Goal: Task Accomplishment & Management: Complete application form

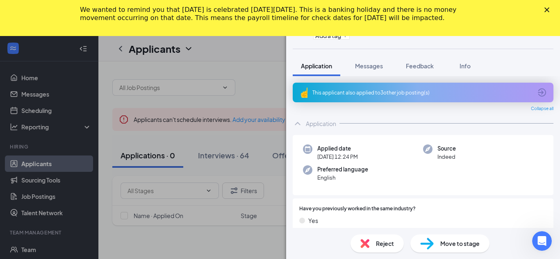
click at [546, 9] on polygon "Close" at bounding box center [546, 9] width 5 height 5
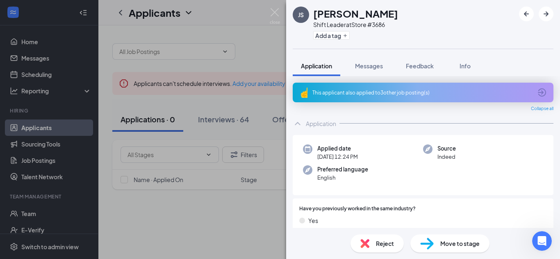
click at [26, 218] on div "JS Julie Sherrard Shift Leader at Store #3686 Add a tag Application Messages Fe…" at bounding box center [280, 129] width 560 height 259
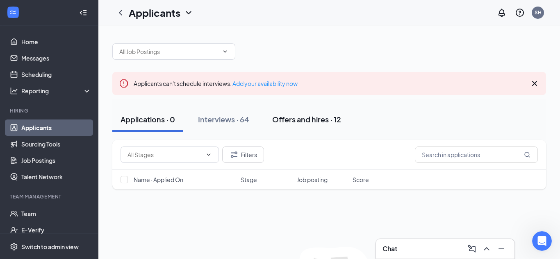
click at [300, 124] on div "Offers and hires · 12" at bounding box center [306, 119] width 69 height 10
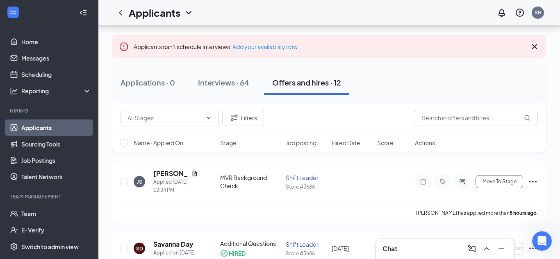
scroll to position [38, 0]
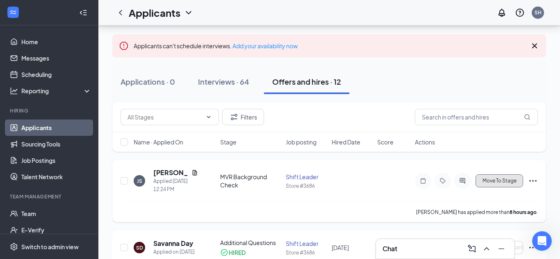
click at [507, 180] on span "Move To Stage" at bounding box center [499, 181] width 34 height 6
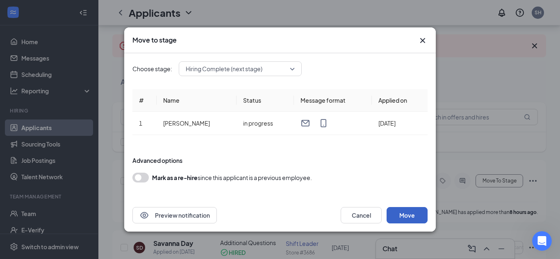
click at [419, 207] on button "Move" at bounding box center [406, 215] width 41 height 16
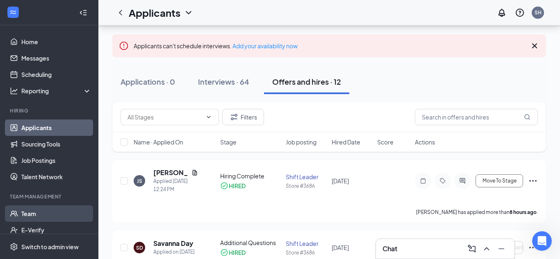
click at [38, 210] on link "Team" at bounding box center [56, 214] width 70 height 16
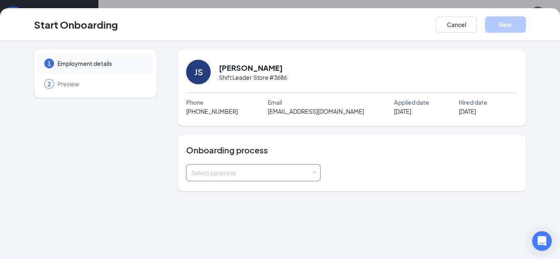
click at [312, 175] on div "Select a process" at bounding box center [253, 173] width 124 height 16
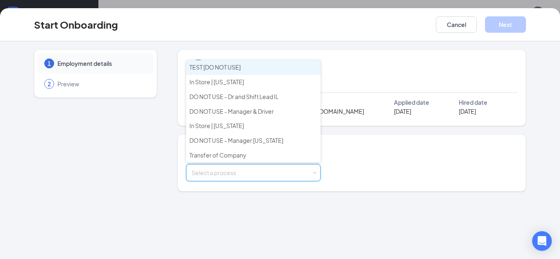
click at [205, 209] on div "1 Employment details 2 Preview JS Julie Sherrard Shift Leader · Store #3686 Pho…" at bounding box center [280, 150] width 560 height 218
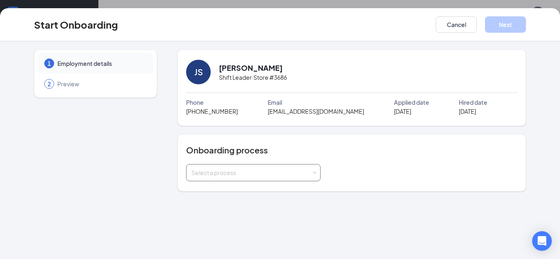
click at [268, 172] on div "Select a process" at bounding box center [251, 173] width 120 height 8
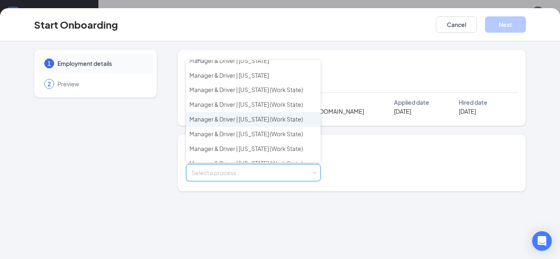
scroll to position [125, 0]
click at [259, 122] on span "Manager & Driver | Kentucky (Work State)" at bounding box center [245, 118] width 113 height 7
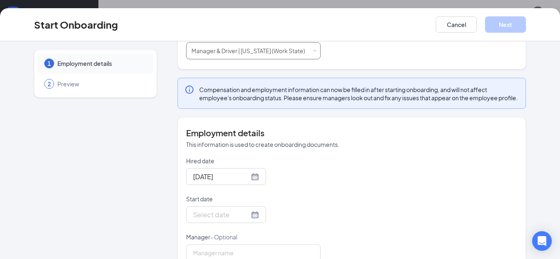
scroll to position [151, 0]
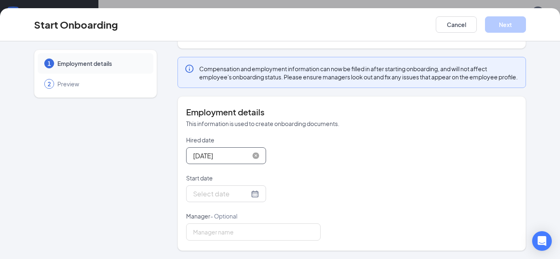
click at [220, 160] on input "Aug 27, 2025" at bounding box center [221, 156] width 56 height 10
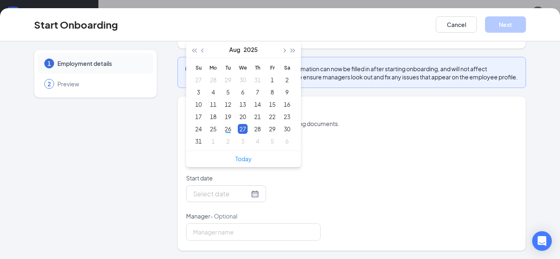
click at [290, 179] on p "Start date" at bounding box center [253, 178] width 134 height 8
click at [249, 189] on input "Start date" at bounding box center [221, 194] width 56 height 10
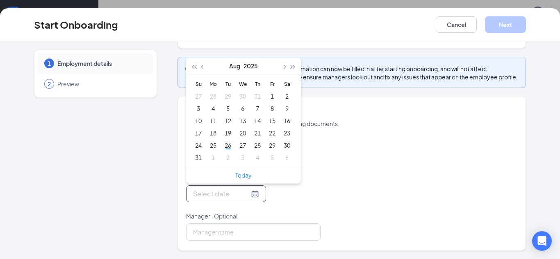
click at [254, 197] on div at bounding box center [226, 194] width 66 height 10
click at [284, 199] on div at bounding box center [253, 194] width 134 height 17
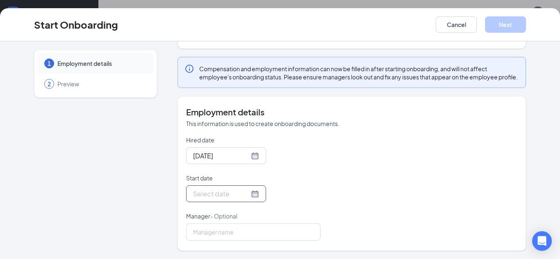
click at [253, 194] on div at bounding box center [226, 194] width 66 height 10
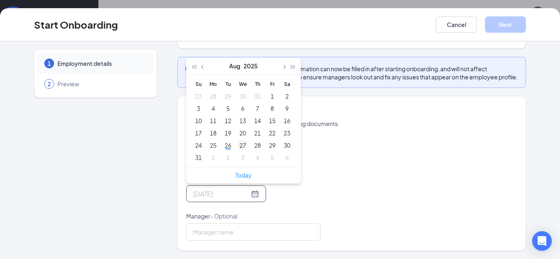
type input "Aug 27, 2025"
click at [242, 143] on div "27" at bounding box center [243, 146] width 10 height 10
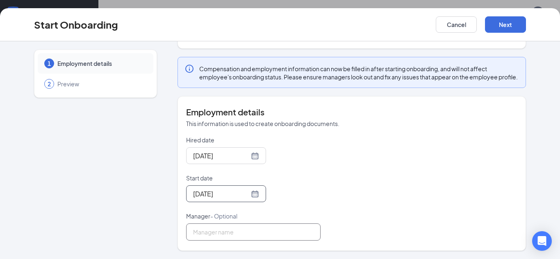
click at [272, 231] on input "Manager - Optional" at bounding box center [253, 232] width 134 height 17
type input "[PERSON_NAME]"
click at [465, 130] on div "Employment details This information is used to create onboarding documents. Hir…" at bounding box center [351, 174] width 331 height 134
click at [510, 28] on button "Next" at bounding box center [505, 24] width 41 height 16
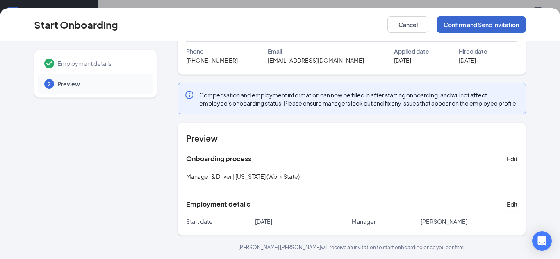
scroll to position [59, 0]
click at [490, 24] on button "Confirm and Send Invitation" at bounding box center [480, 24] width 89 height 16
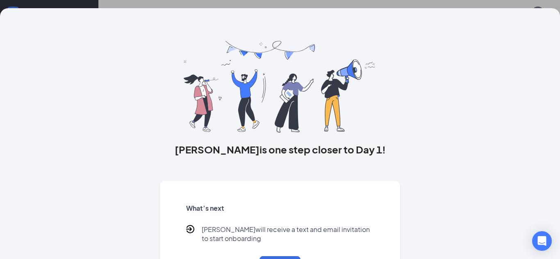
scroll to position [38, 0]
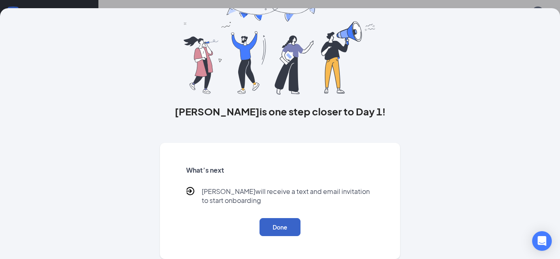
click at [277, 227] on button "Done" at bounding box center [279, 227] width 41 height 18
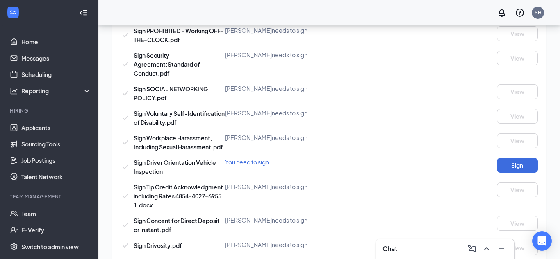
scroll to position [770, 0]
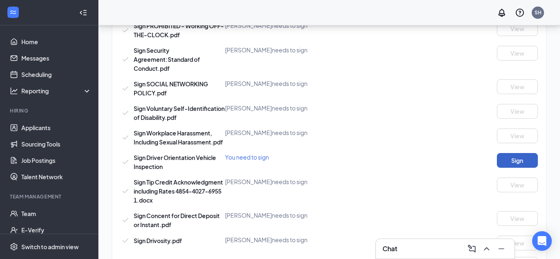
click at [503, 161] on button "Sign" at bounding box center [517, 160] width 41 height 15
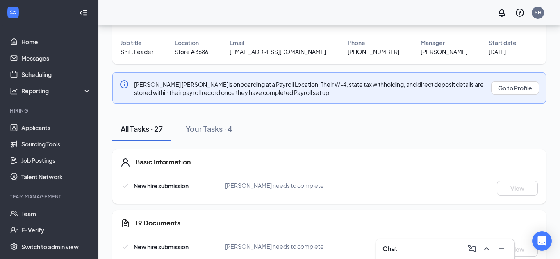
scroll to position [59, 0]
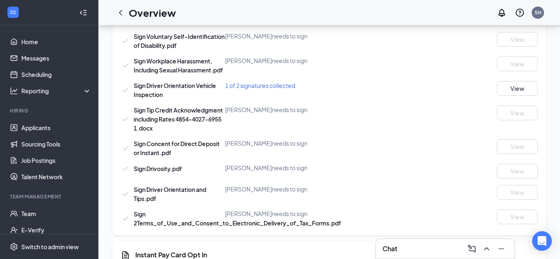
scroll to position [824, 0]
click at [514, 85] on button "View" at bounding box center [517, 89] width 41 height 15
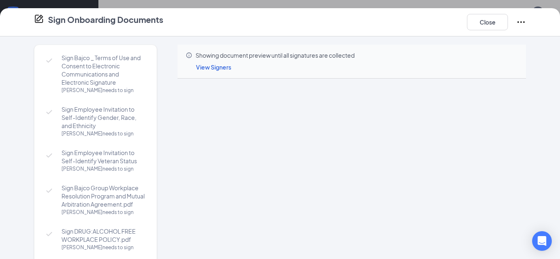
scroll to position [576, 0]
click at [480, 27] on button "Close" at bounding box center [487, 22] width 41 height 16
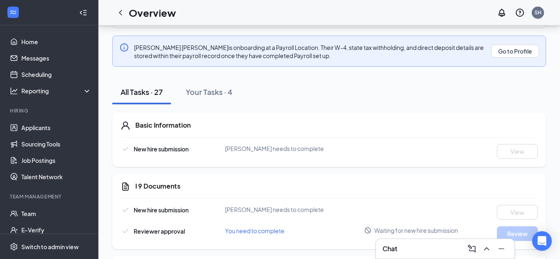
scroll to position [0, 0]
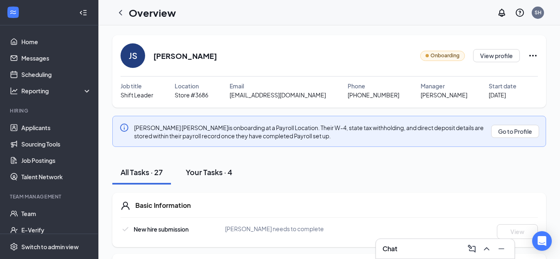
click at [222, 170] on div "Your Tasks · 4" at bounding box center [209, 172] width 47 height 10
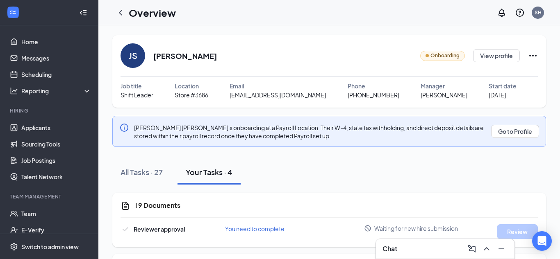
click at [193, 174] on div "Your Tasks · 4" at bounding box center [209, 172] width 47 height 10
click at [156, 172] on div "All Tasks · 27" at bounding box center [141, 172] width 42 height 10
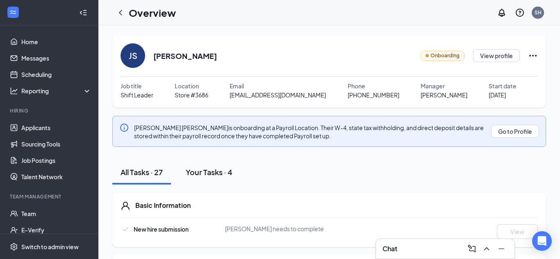
click at [213, 174] on div "Your Tasks · 4" at bounding box center [209, 172] width 47 height 10
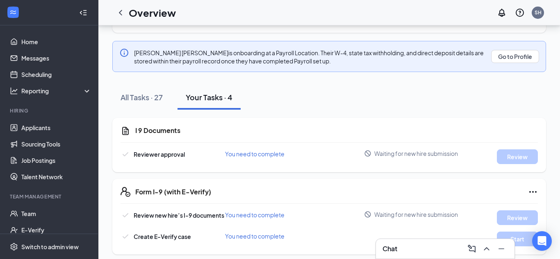
scroll to position [74, 0]
click at [308, 170] on div "I 9 Documents Reviewer approval You need to complete Waiting for new hire submi…" at bounding box center [328, 146] width 433 height 54
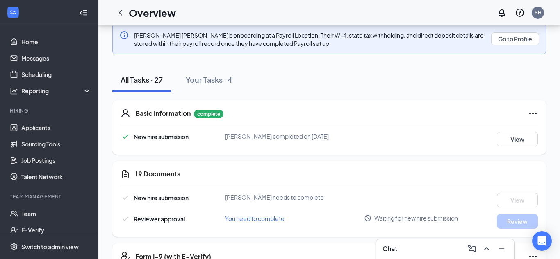
scroll to position [93, 0]
click at [220, 78] on div "Your Tasks · 4" at bounding box center [209, 79] width 47 height 10
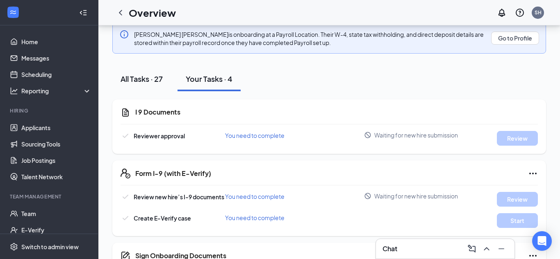
click at [151, 81] on div "All Tasks · 27" at bounding box center [141, 79] width 42 height 10
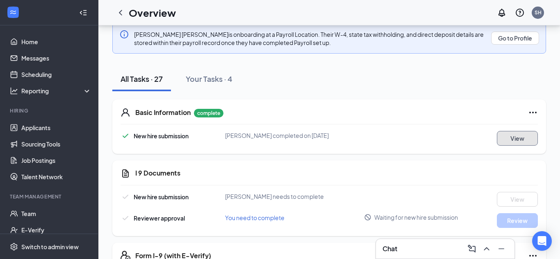
click at [508, 136] on button "View" at bounding box center [517, 138] width 41 height 15
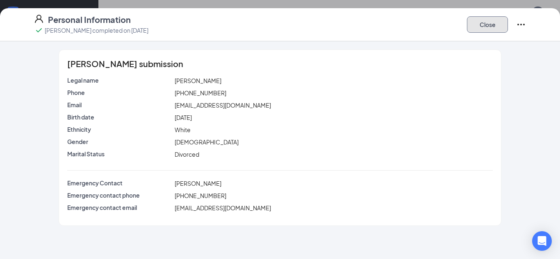
click at [490, 26] on button "Close" at bounding box center [487, 24] width 41 height 16
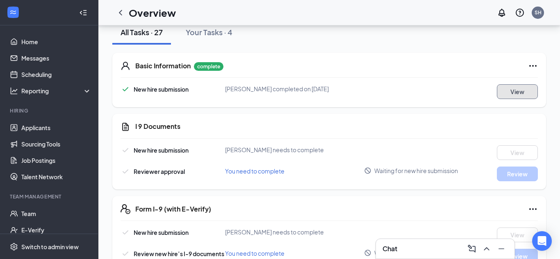
scroll to position [143, 0]
